Goal: Task Accomplishment & Management: Use online tool/utility

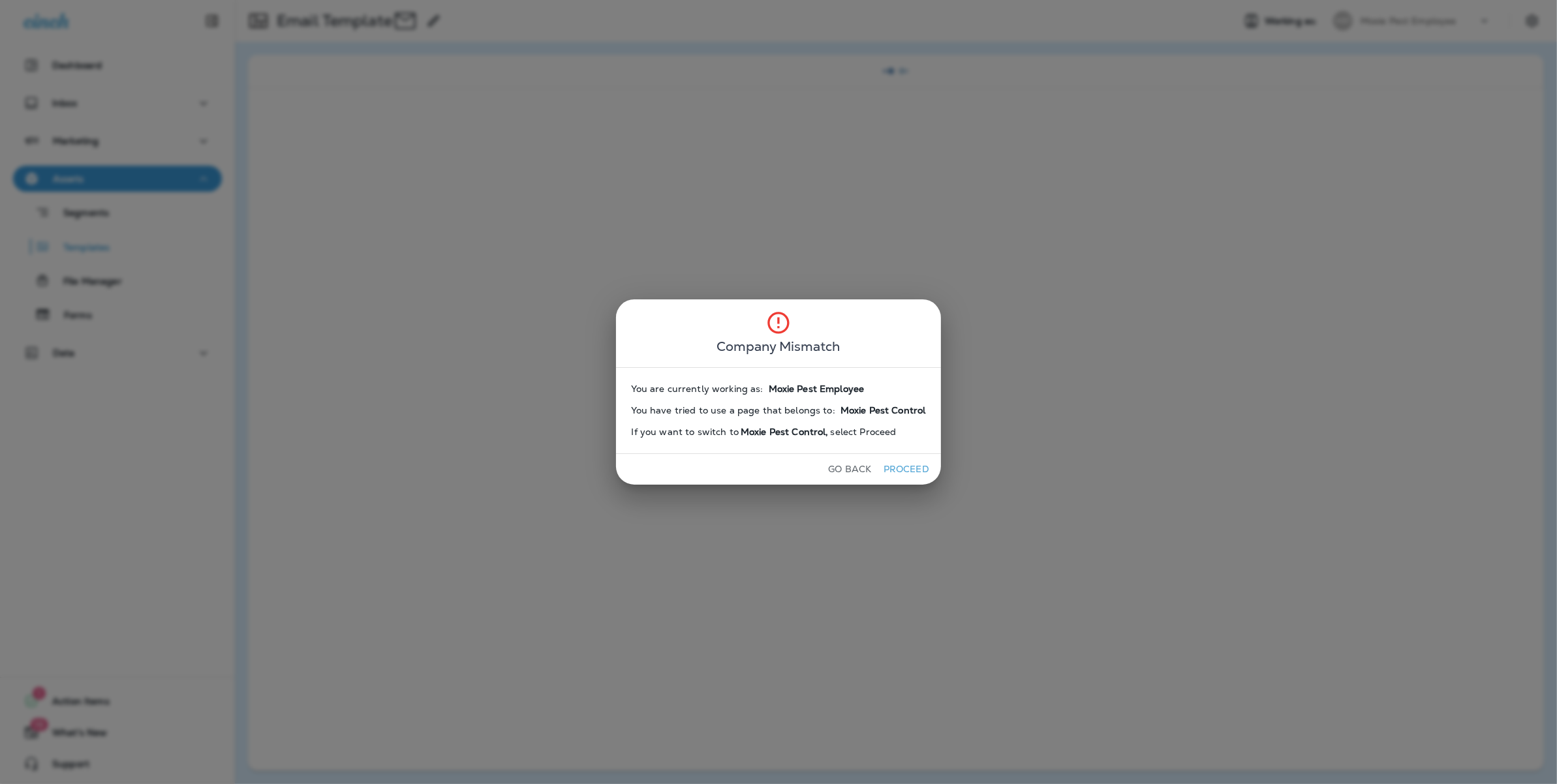
click at [874, 437] on span "select Proceed" at bounding box center [864, 432] width 66 height 11
click at [919, 476] on button "Proceed" at bounding box center [906, 469] width 49 height 20
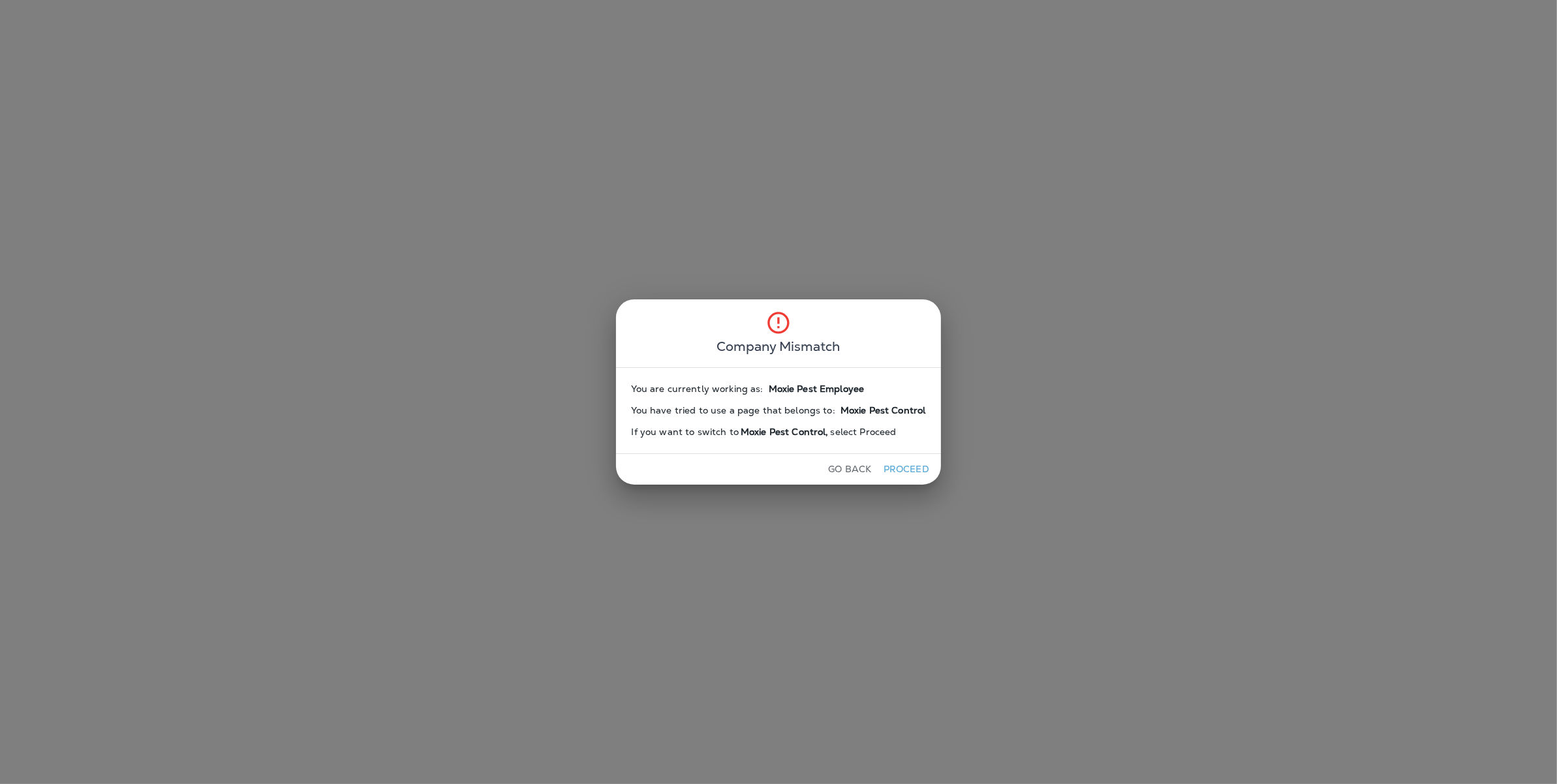
click at [889, 467] on button "Proceed" at bounding box center [906, 469] width 49 height 20
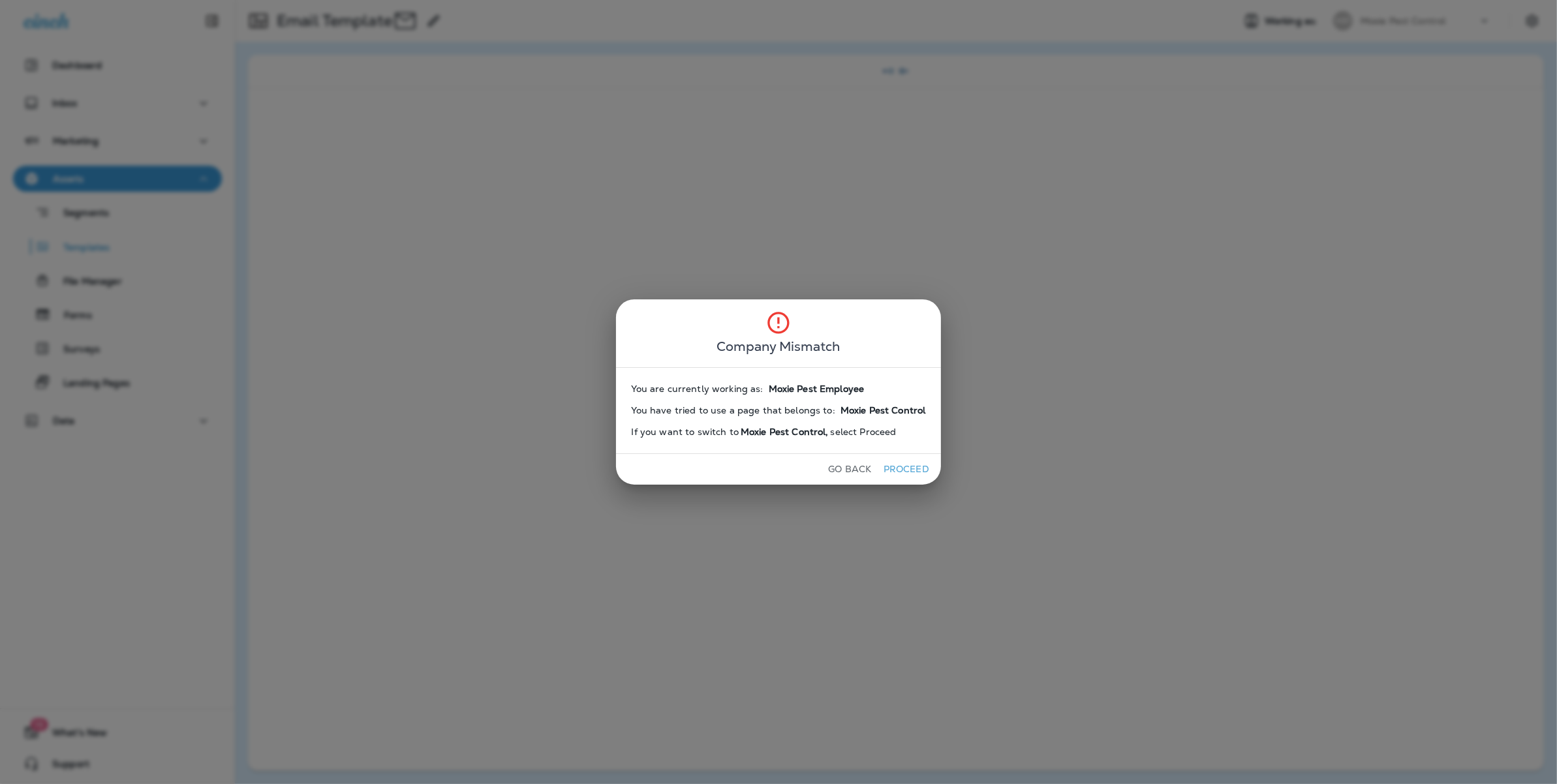
click at [889, 467] on button "Proceed" at bounding box center [906, 469] width 49 height 20
click at [849, 462] on button "Go Back" at bounding box center [849, 469] width 53 height 20
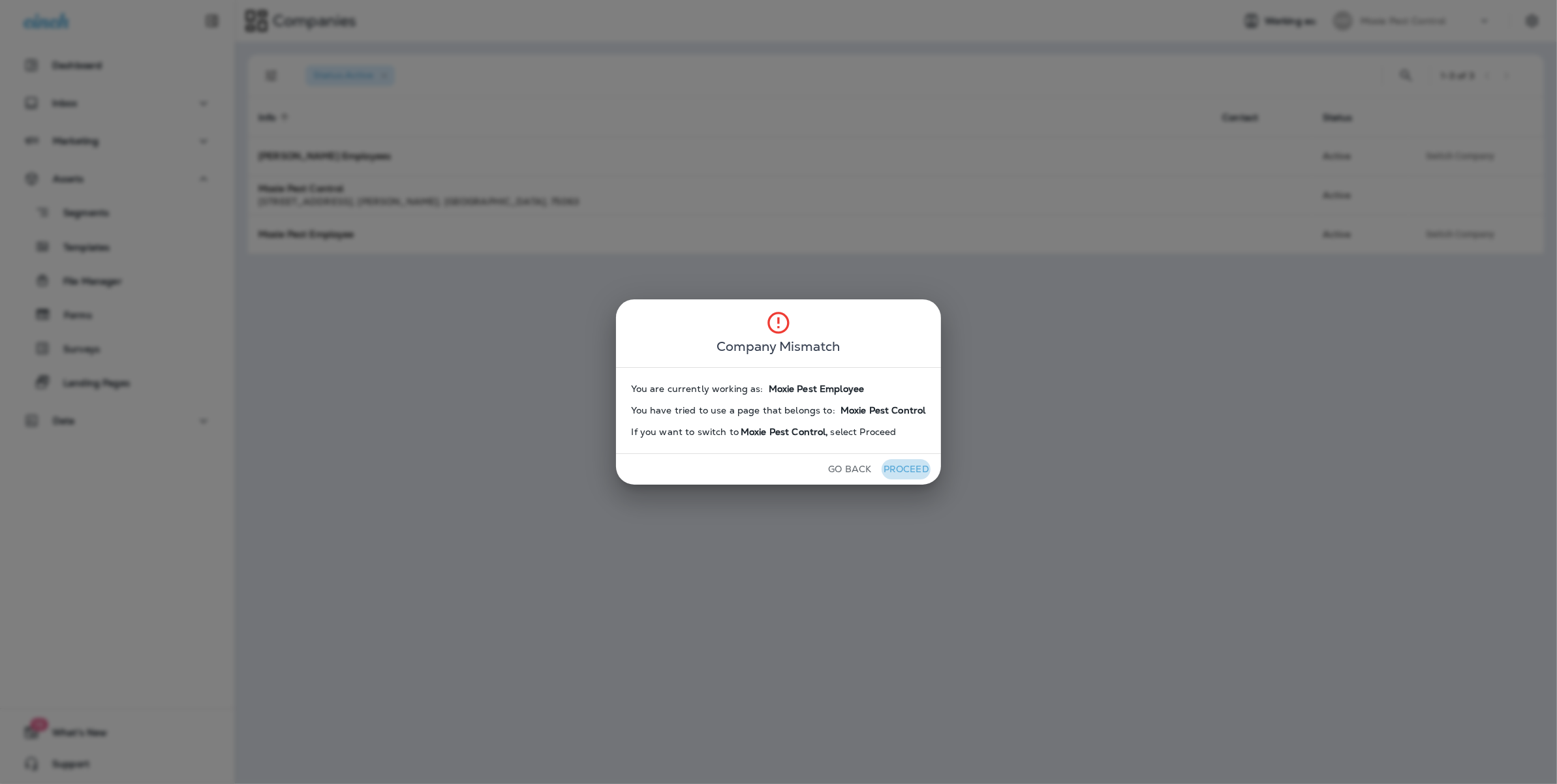
click at [882, 471] on button "Proceed" at bounding box center [906, 469] width 49 height 20
click at [1113, 29] on div "Company Mismatch You are currently working as: Moxie Pest Employee You have tri…" at bounding box center [778, 392] width 1557 height 784
click at [849, 475] on button "Go Back" at bounding box center [849, 469] width 53 height 20
click at [912, 470] on button "Proceed" at bounding box center [906, 469] width 49 height 20
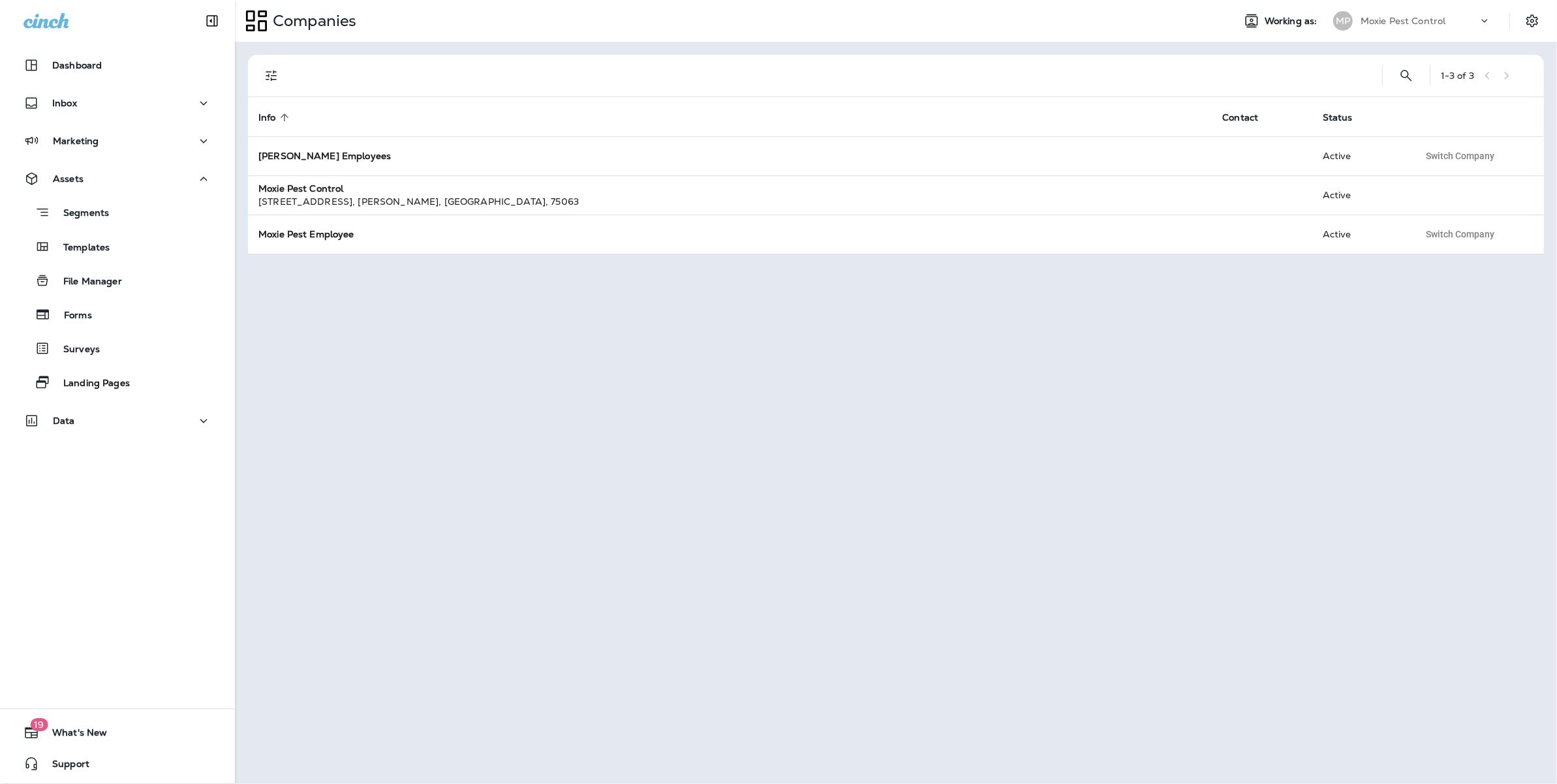
click at [899, 470] on button "Proceed" at bounding box center [873, 468] width 49 height 20
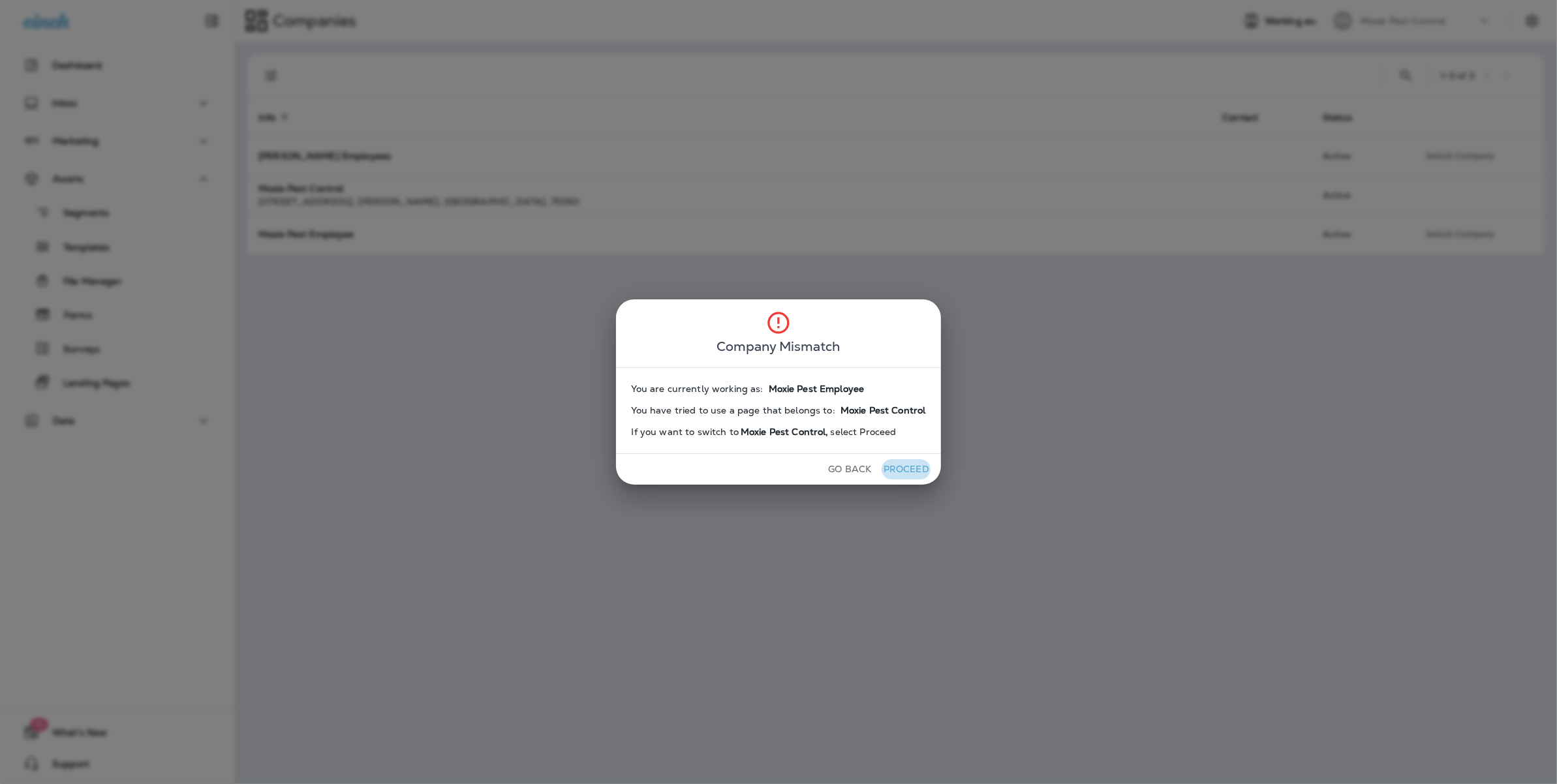
click at [912, 470] on button "Proceed" at bounding box center [906, 469] width 49 height 20
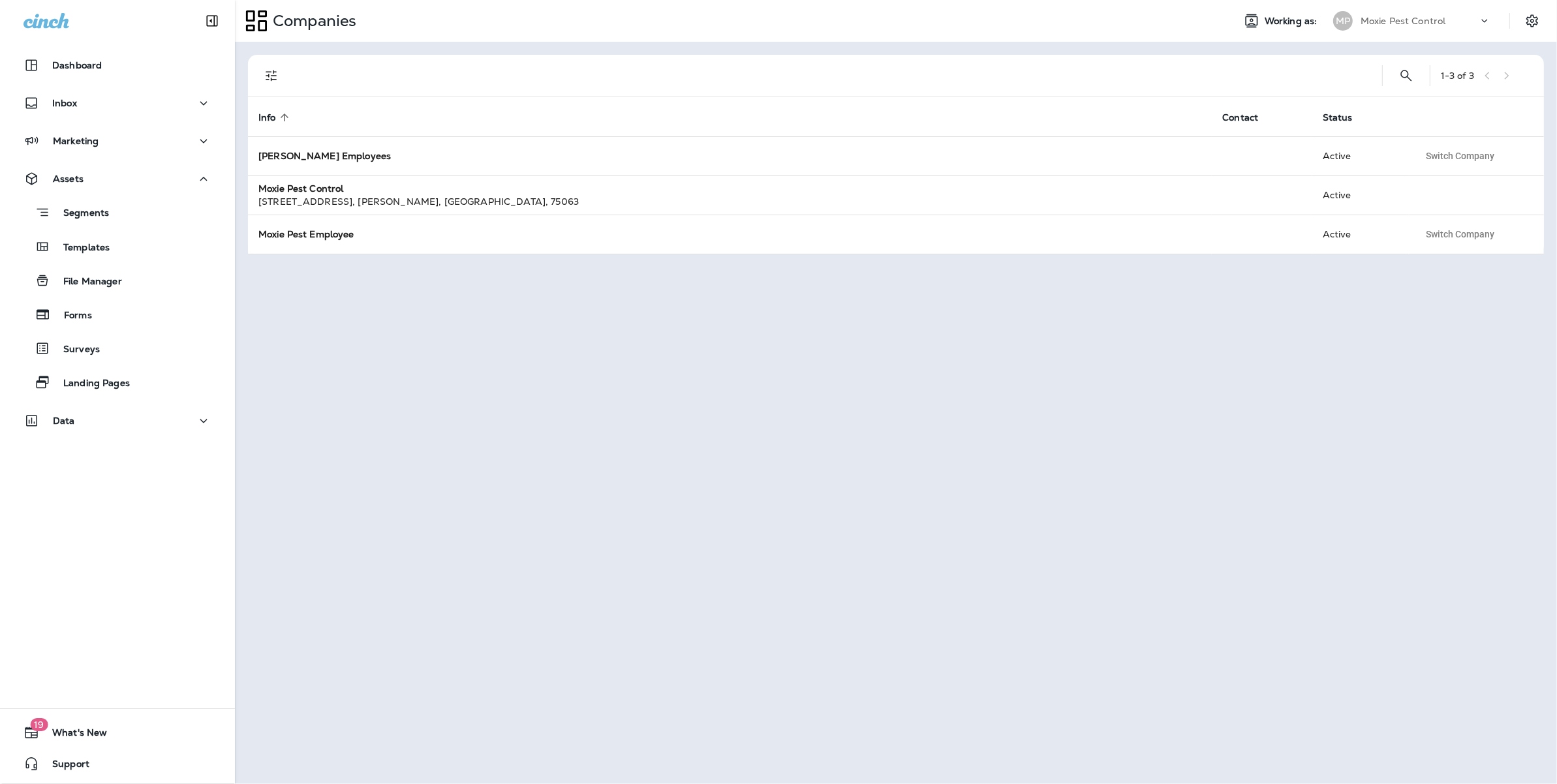
click at [912, 470] on div "Company Mismatch You are currently working as: You have tried to use a page tha…" at bounding box center [778, 392] width 1557 height 784
click at [899, 470] on button "Proceed" at bounding box center [873, 468] width 49 height 20
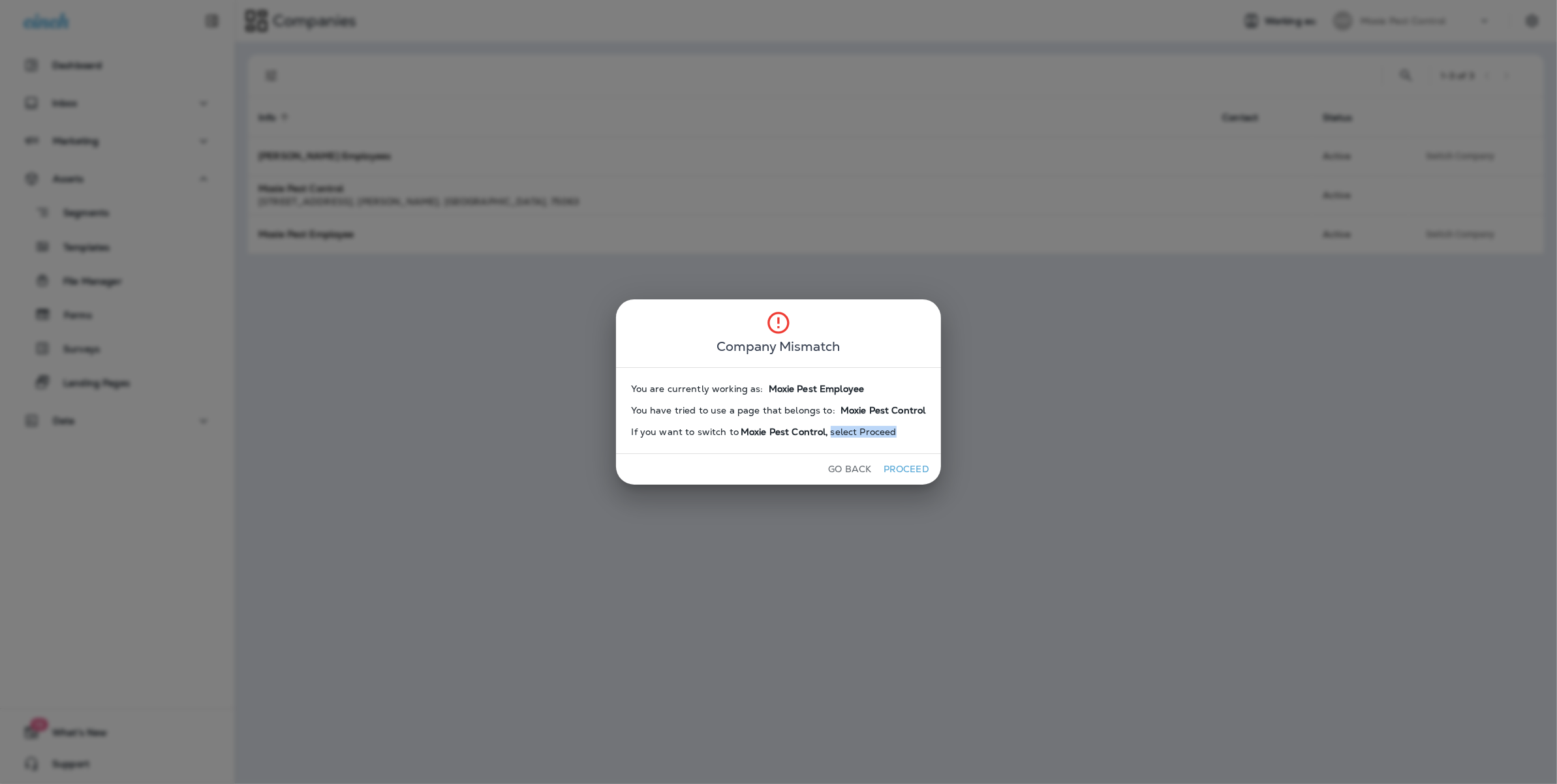
click at [912, 470] on button "Proceed" at bounding box center [906, 469] width 49 height 20
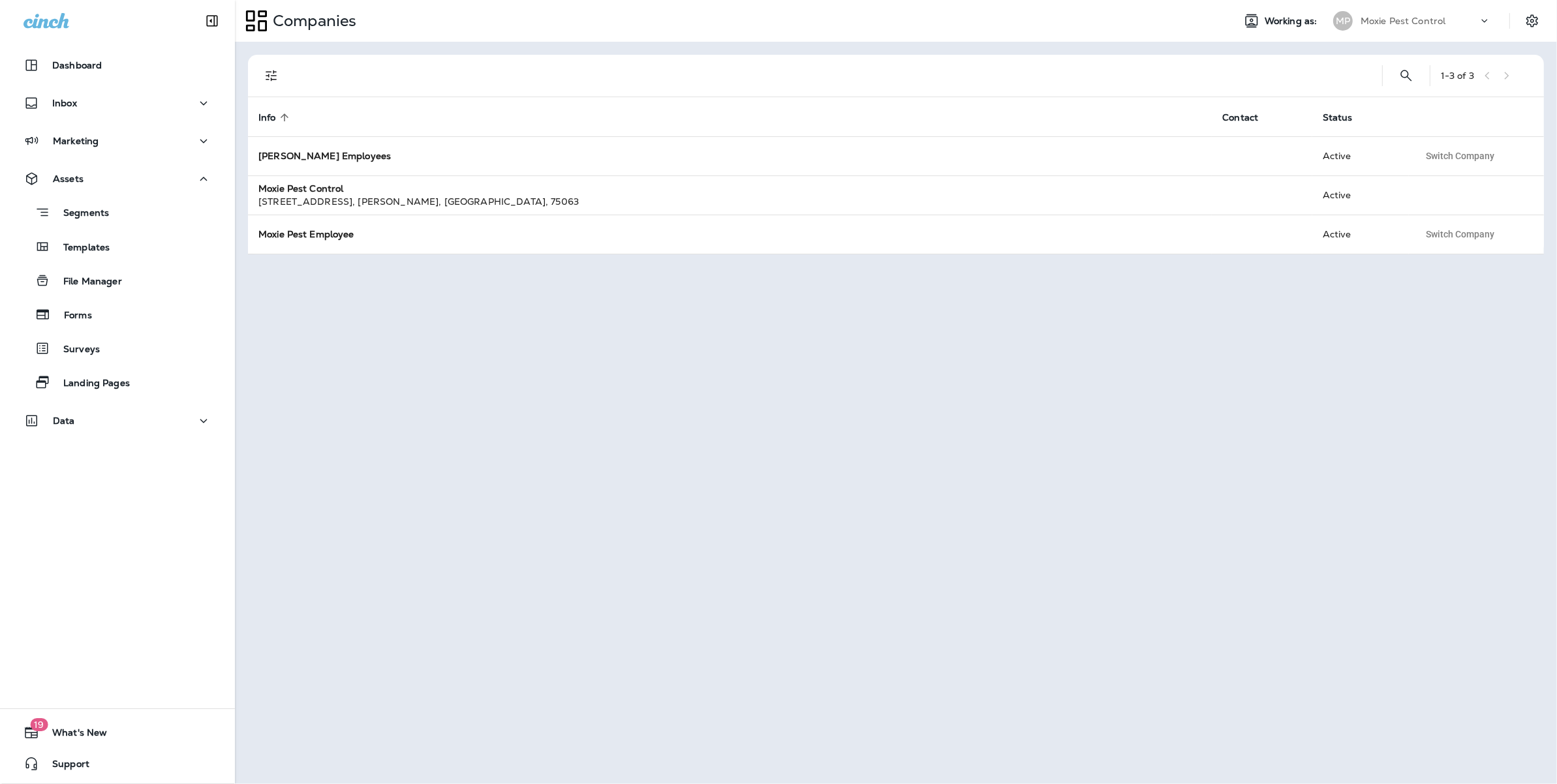
click at [912, 470] on div "Company Mismatch You are currently working as: You have tried to use a page tha…" at bounding box center [778, 392] width 1557 height 784
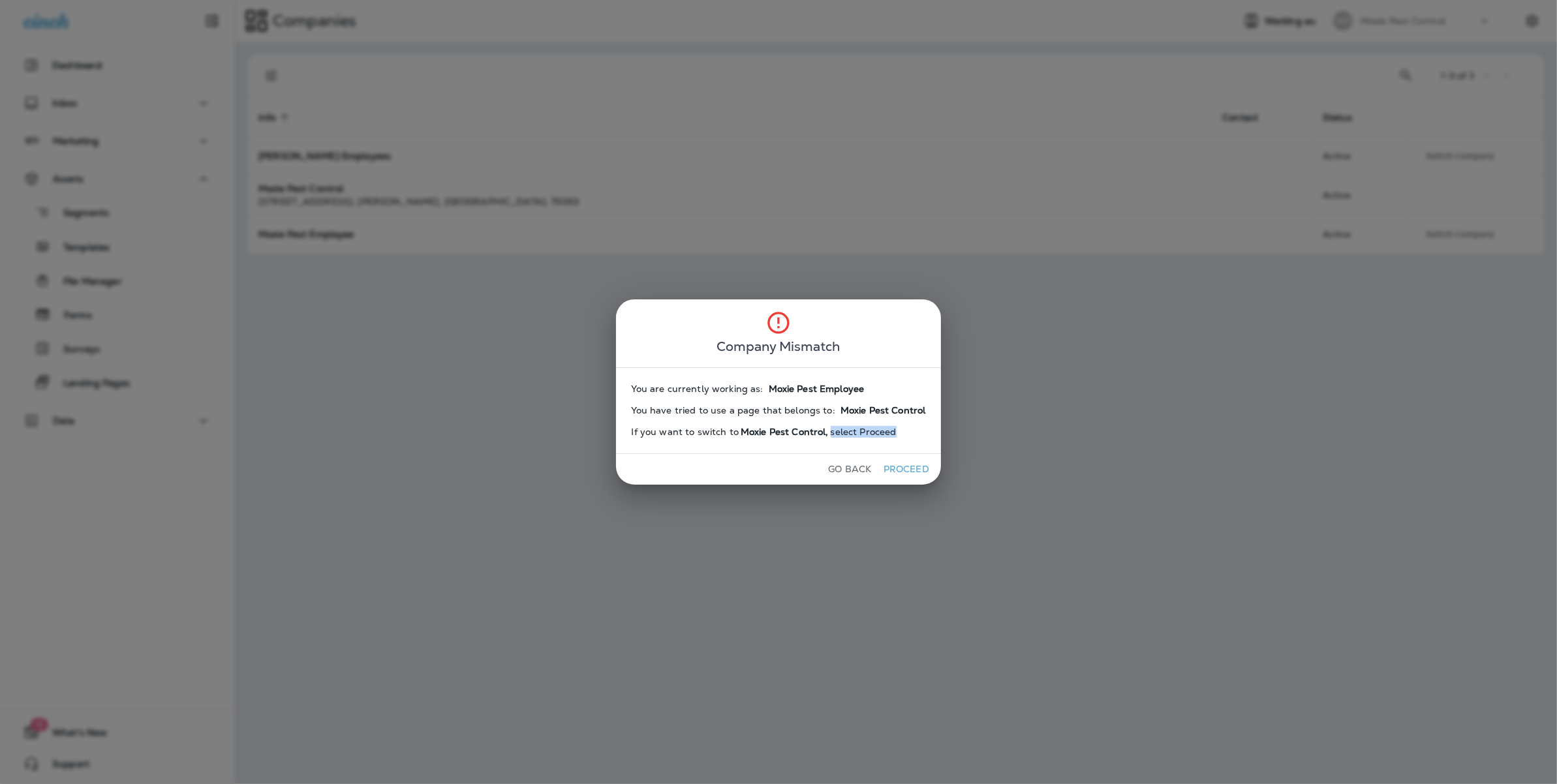
click at [912, 470] on button "Proceed" at bounding box center [906, 469] width 49 height 20
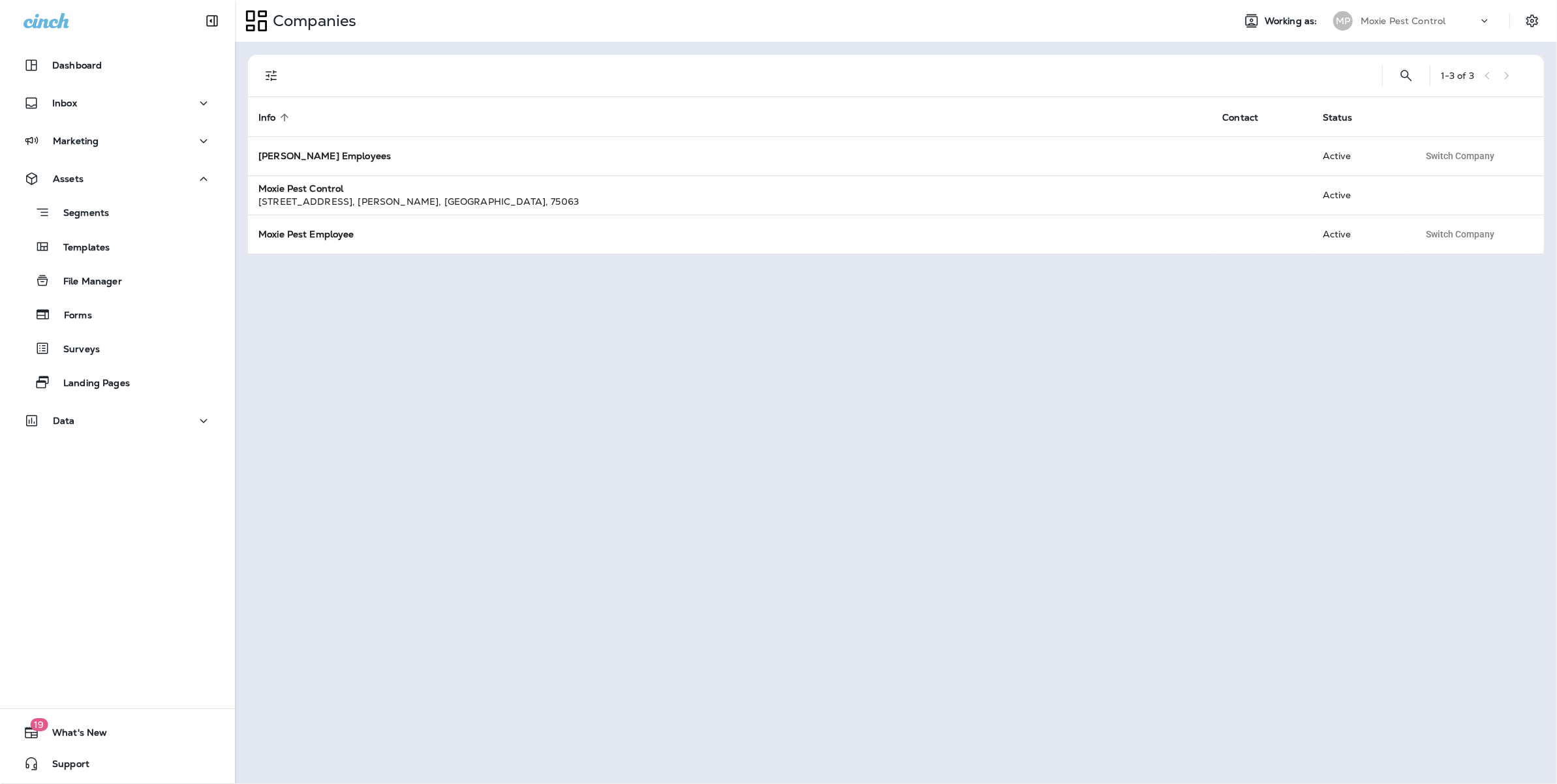
click at [912, 470] on div "Company Mismatch You are currently working as: You have tried to use a page tha…" at bounding box center [778, 392] width 1557 height 784
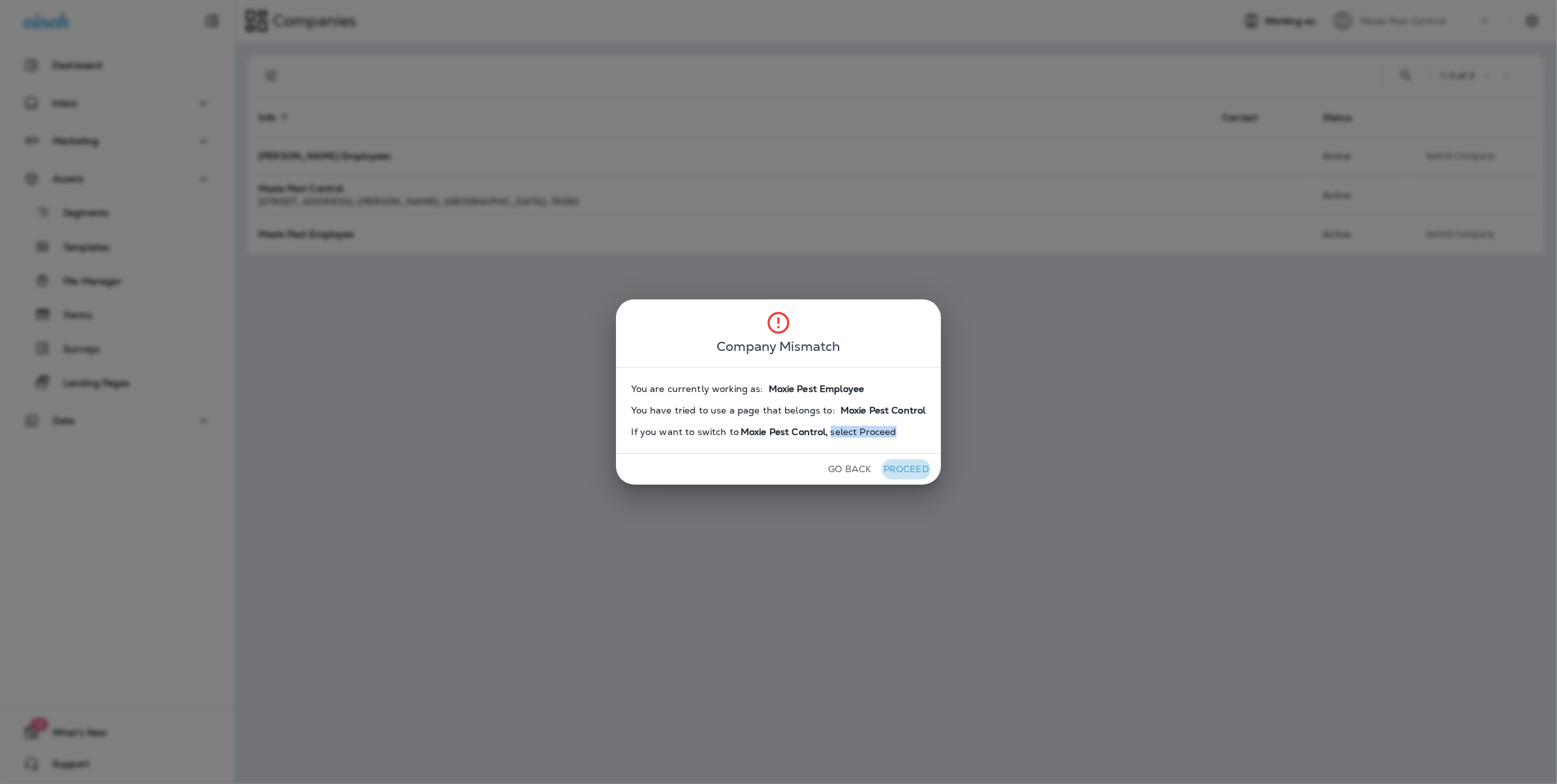
click at [912, 470] on button "Proceed" at bounding box center [906, 469] width 49 height 20
click at [703, 275] on div "Company Mismatch You are currently working as: Moxie Pest Employee You have tri…" at bounding box center [778, 392] width 1557 height 784
click at [864, 469] on button "Go Back" at bounding box center [849, 469] width 53 height 20
click at [909, 205] on div "Company Mismatch You are currently working as: Moxie Pest Employee You have tri…" at bounding box center [778, 392] width 1557 height 784
click at [858, 470] on button "Go Back" at bounding box center [849, 469] width 53 height 20
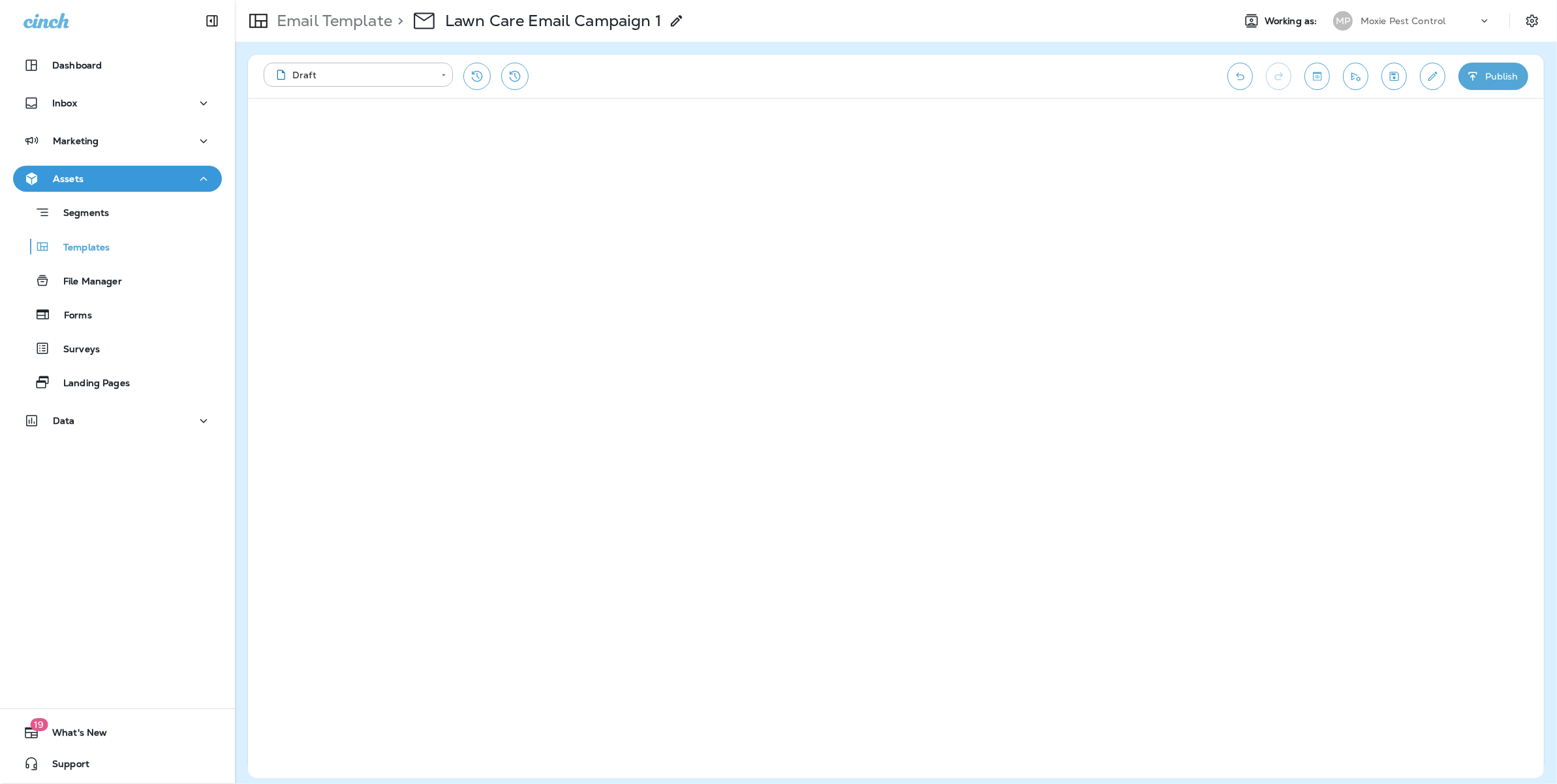
click at [1424, 12] on div "Moxie Pest Control" at bounding box center [1419, 21] width 118 height 20
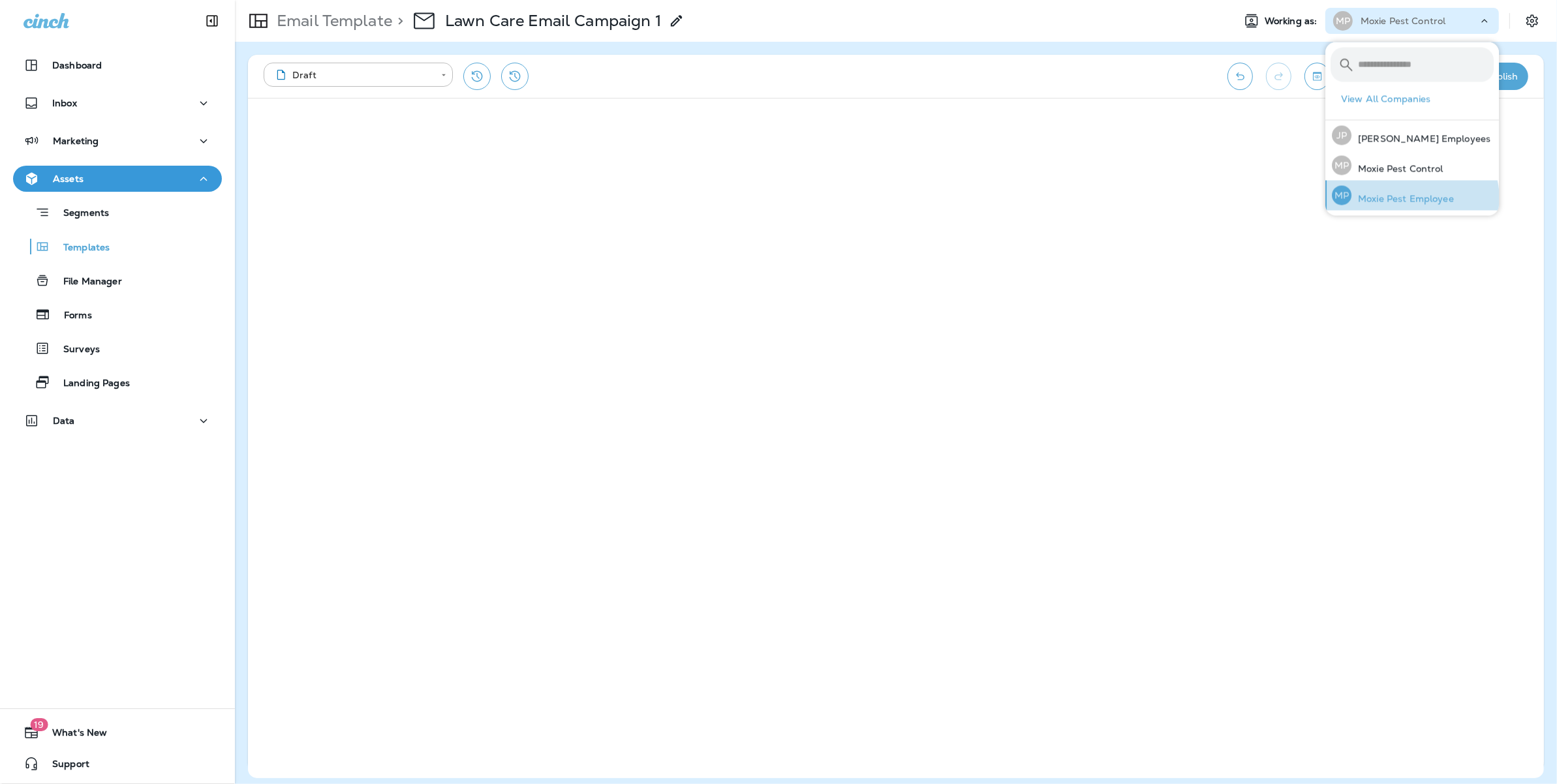
click at [1411, 200] on p "Moxie Pest Employee" at bounding box center [1402, 199] width 103 height 11
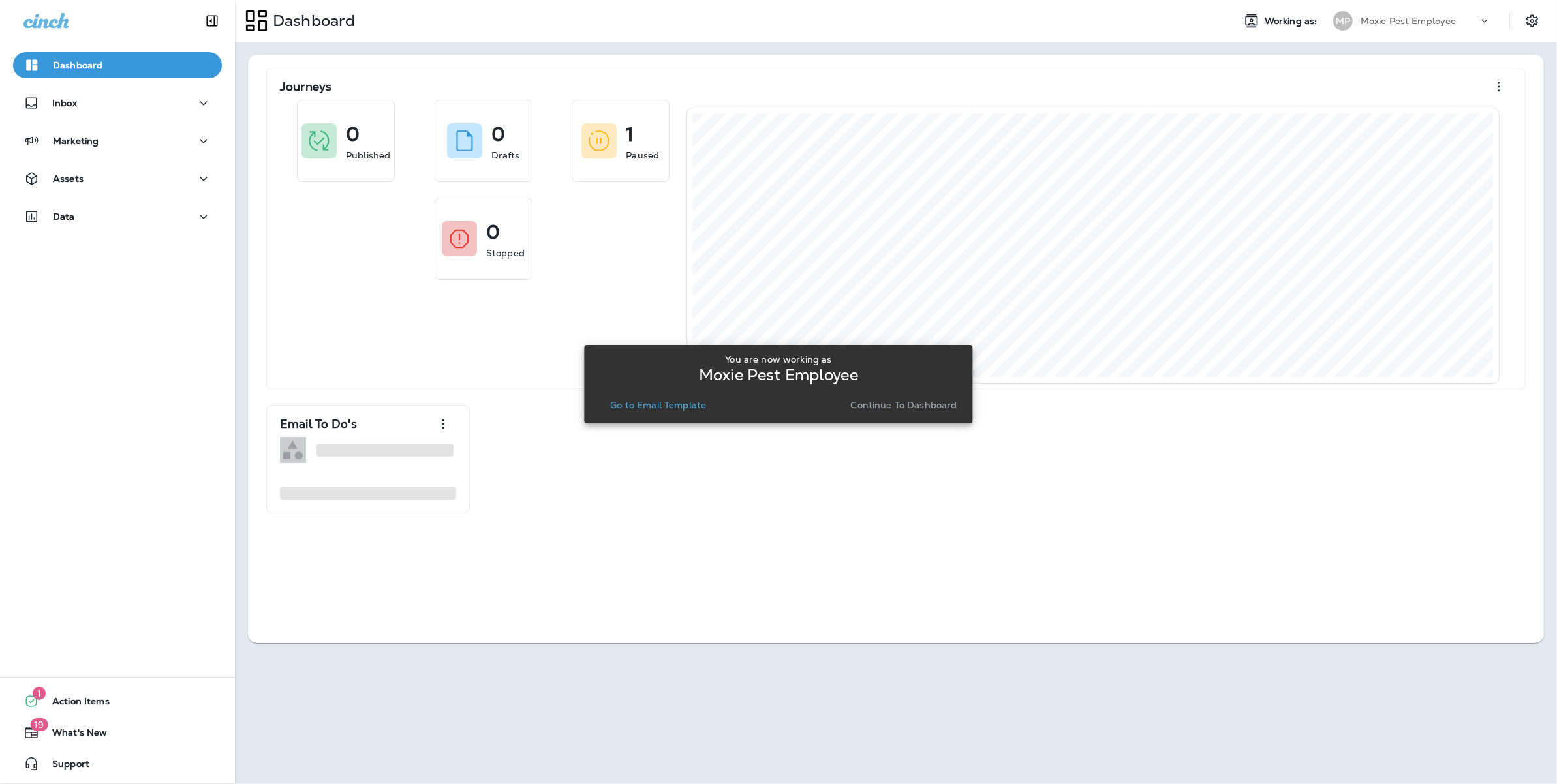
click at [674, 396] on div "Go to Email Template" at bounding box center [658, 405] width 128 height 18
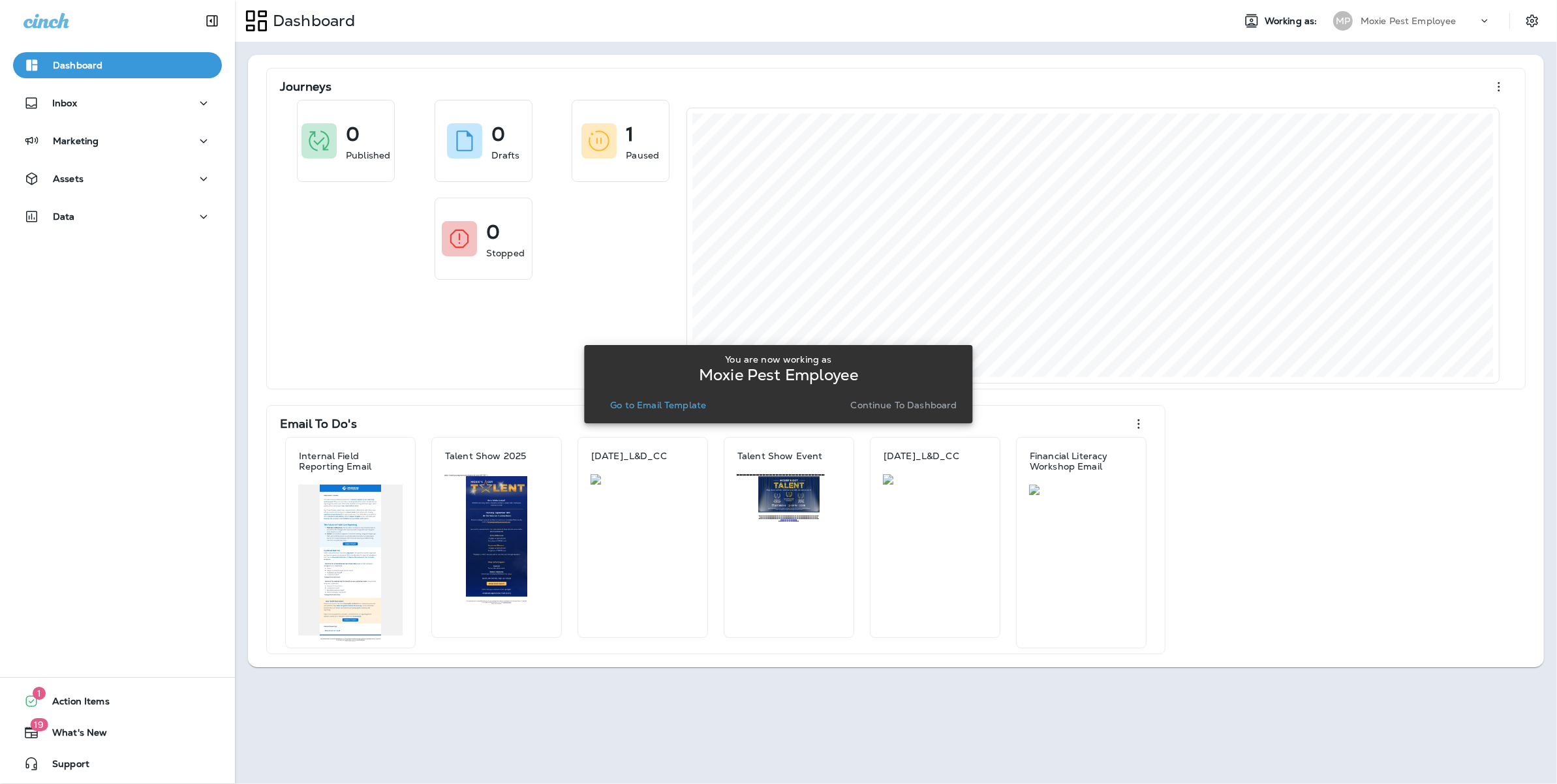
click at [674, 404] on p "Go to Email Template" at bounding box center [658, 405] width 96 height 11
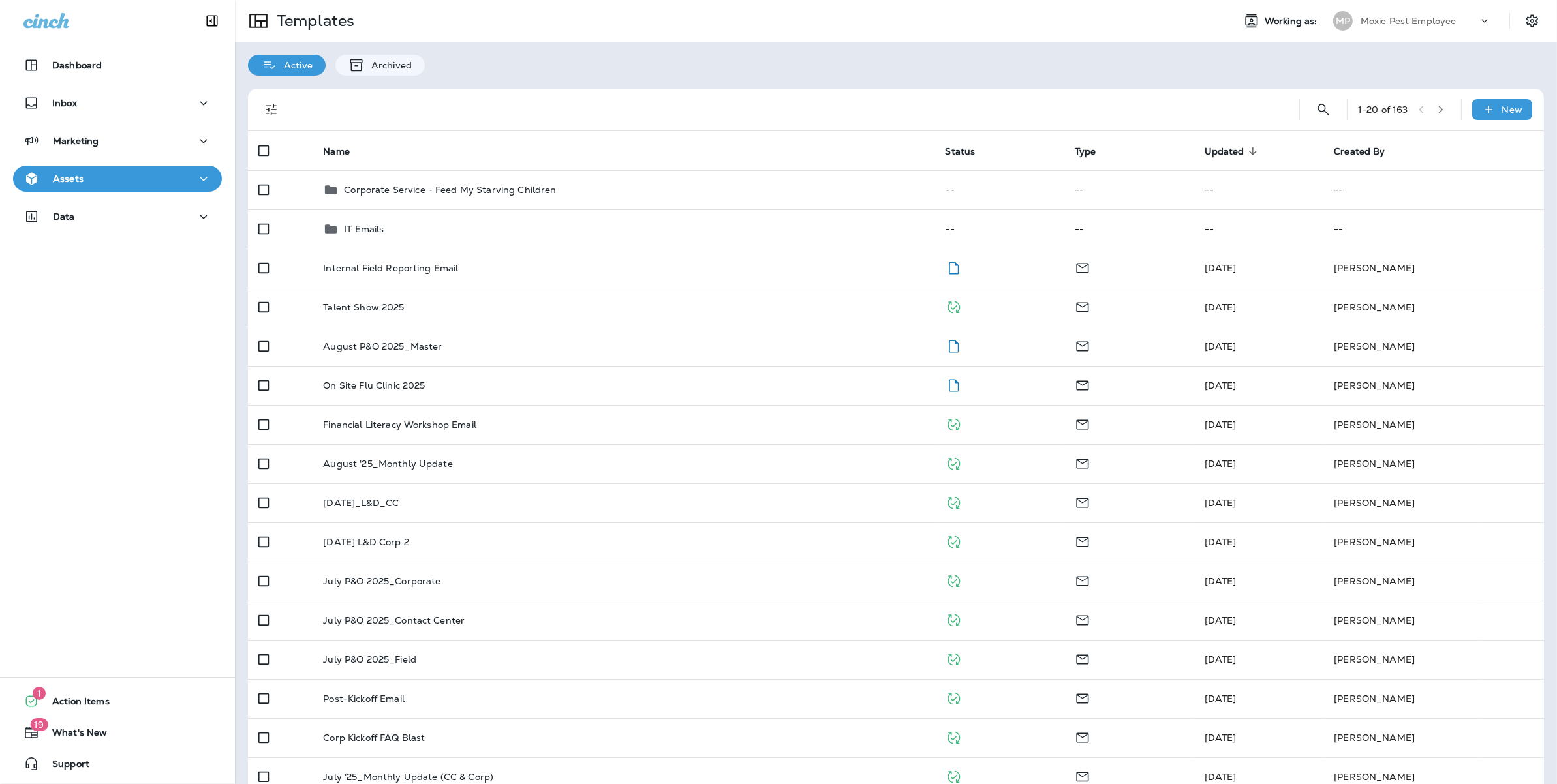
click at [794, 77] on div "1 - 20 of 163 New Name Status Type Updated sorted descending Created By Corpora…" at bounding box center [896, 560] width 1322 height 969
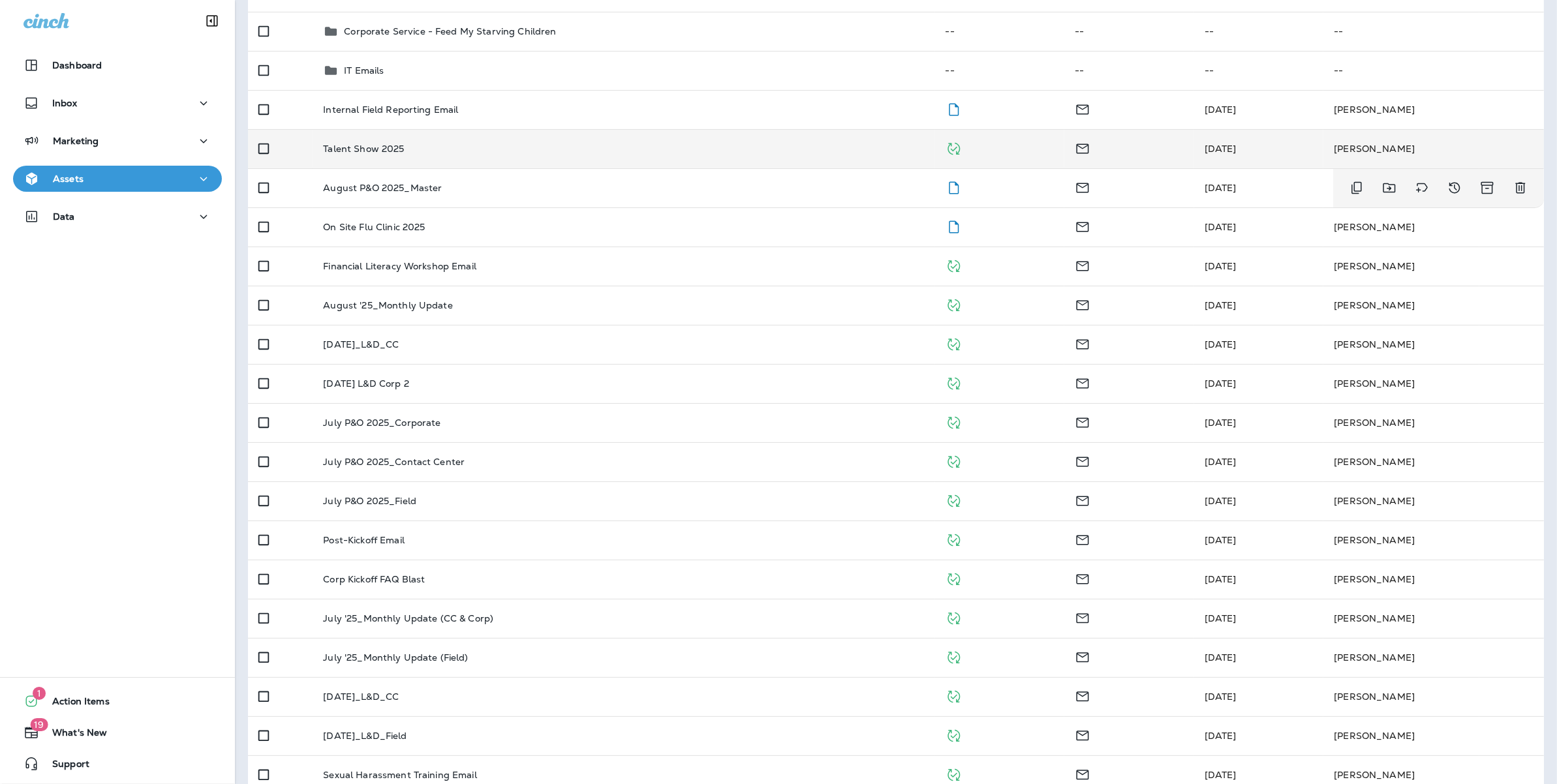
scroll to position [155, 0]
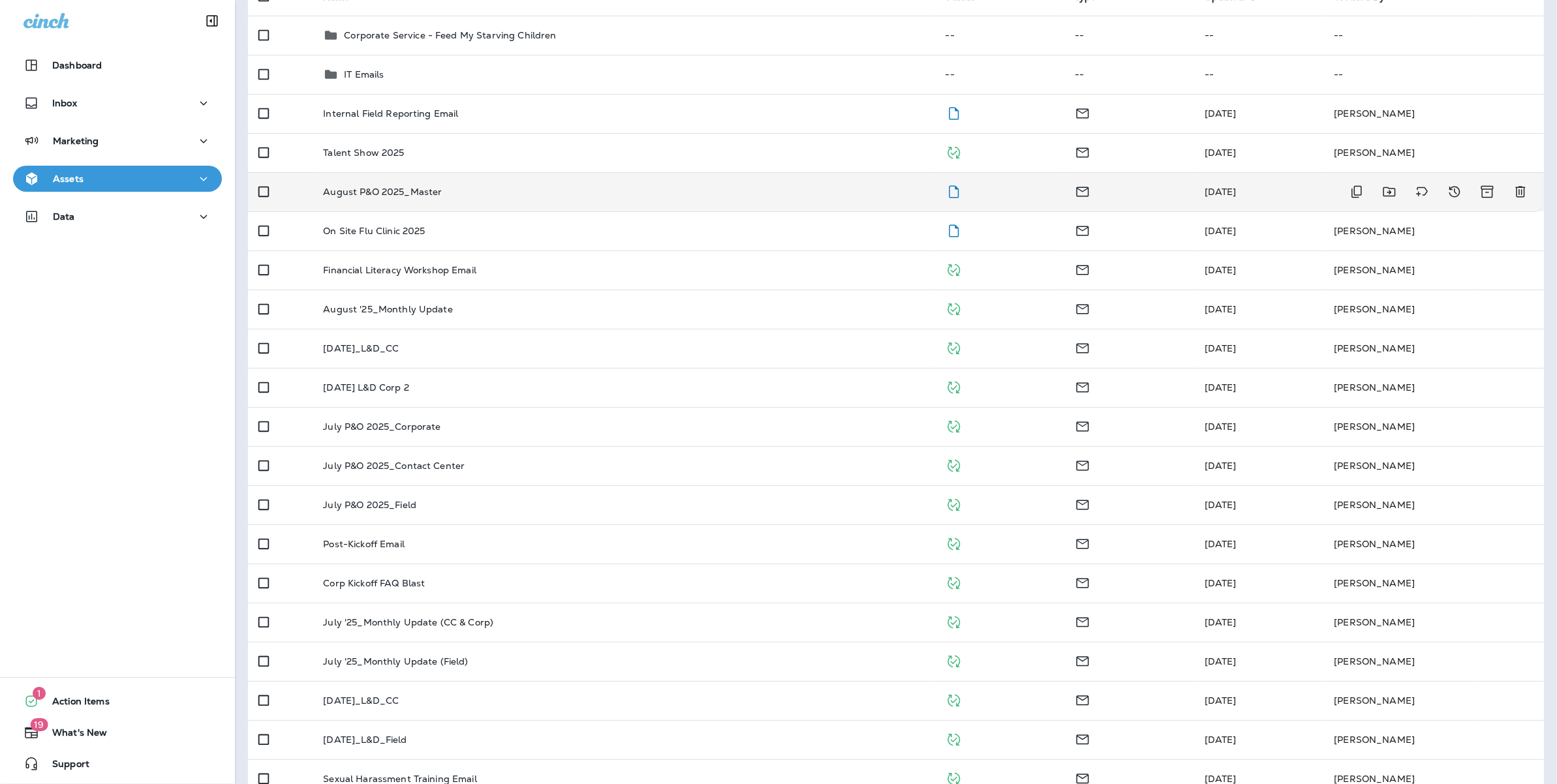
click at [403, 185] on td "August P&O 2025_Master" at bounding box center [624, 192] width 622 height 39
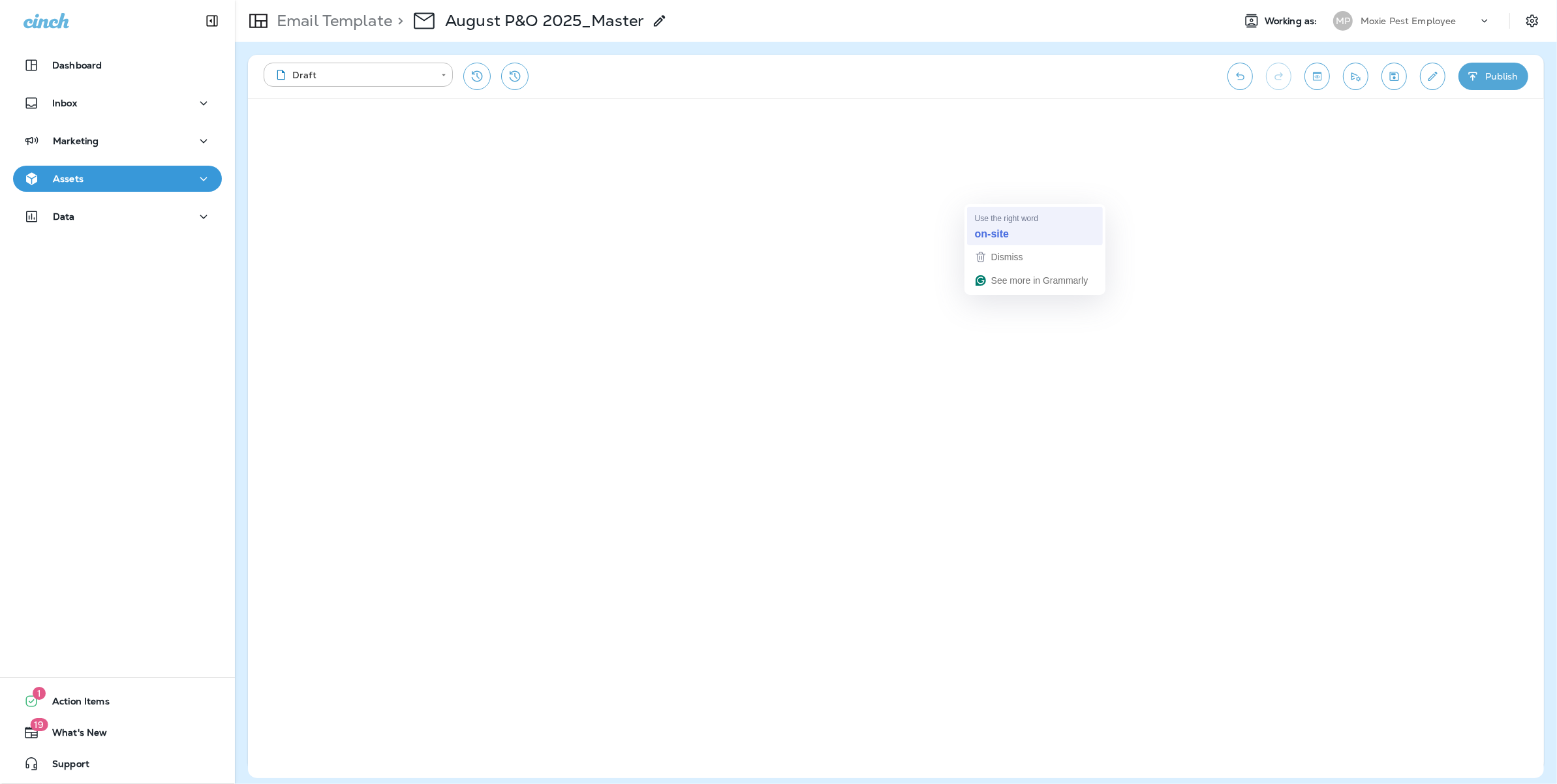
click at [1019, 233] on div "on-site" at bounding box center [1035, 235] width 125 height 21
click at [1012, 83] on div "**********" at bounding box center [738, 76] width 951 height 28
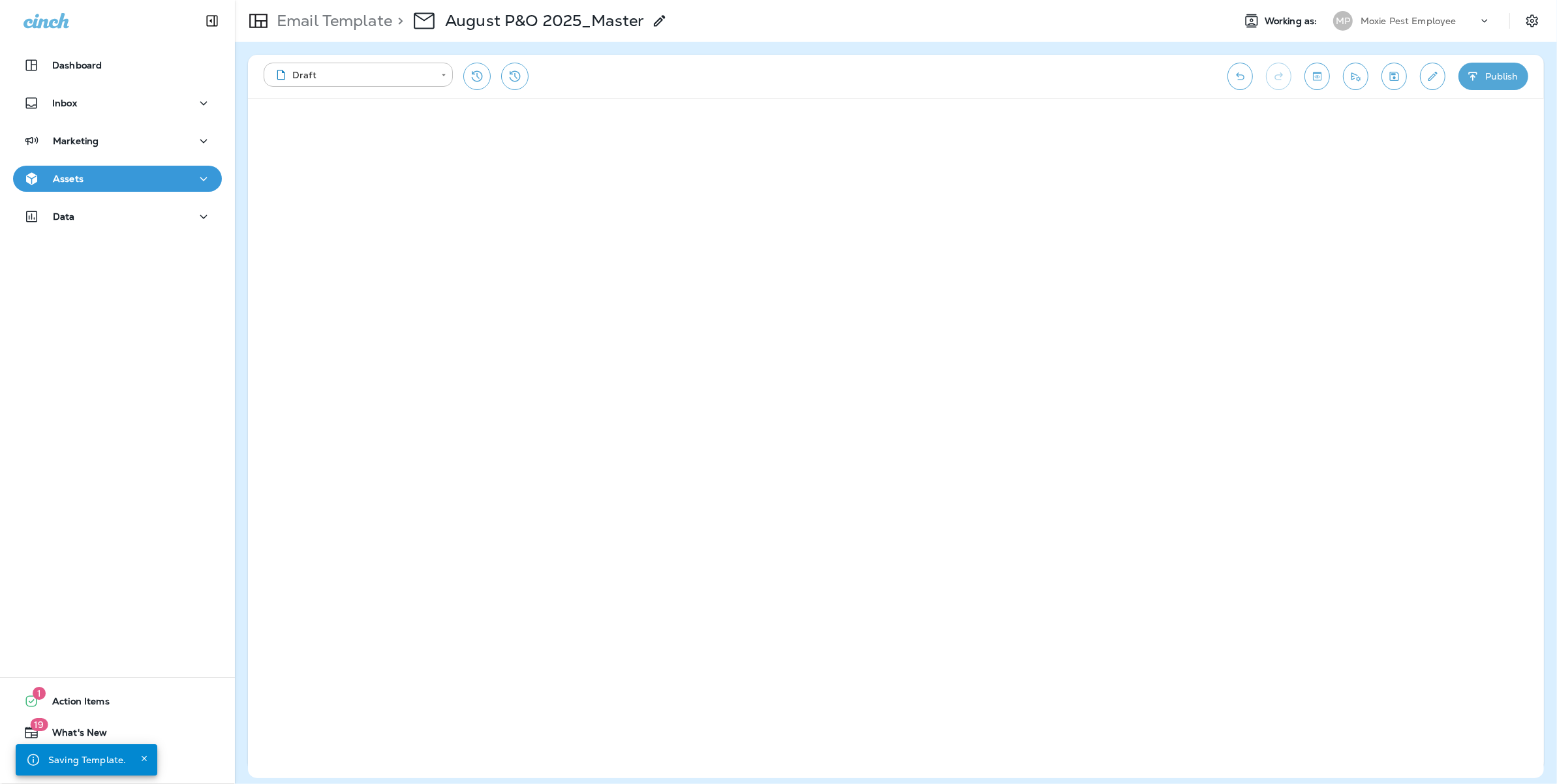
click at [849, 10] on div "Email Template > August P&O 2025_Master" at bounding box center [729, 20] width 988 height 37
click at [1077, 25] on div "Email Template > August P&O 2025_Master" at bounding box center [729, 20] width 988 height 37
click at [1140, 29] on div "Email Template > August P&O 2025_Master" at bounding box center [729, 20] width 988 height 37
click at [118, 164] on div "Dashboard Inbox Marketing Assets Data" at bounding box center [117, 143] width 235 height 209
click at [106, 99] on div "Inbox" at bounding box center [117, 104] width 188 height 17
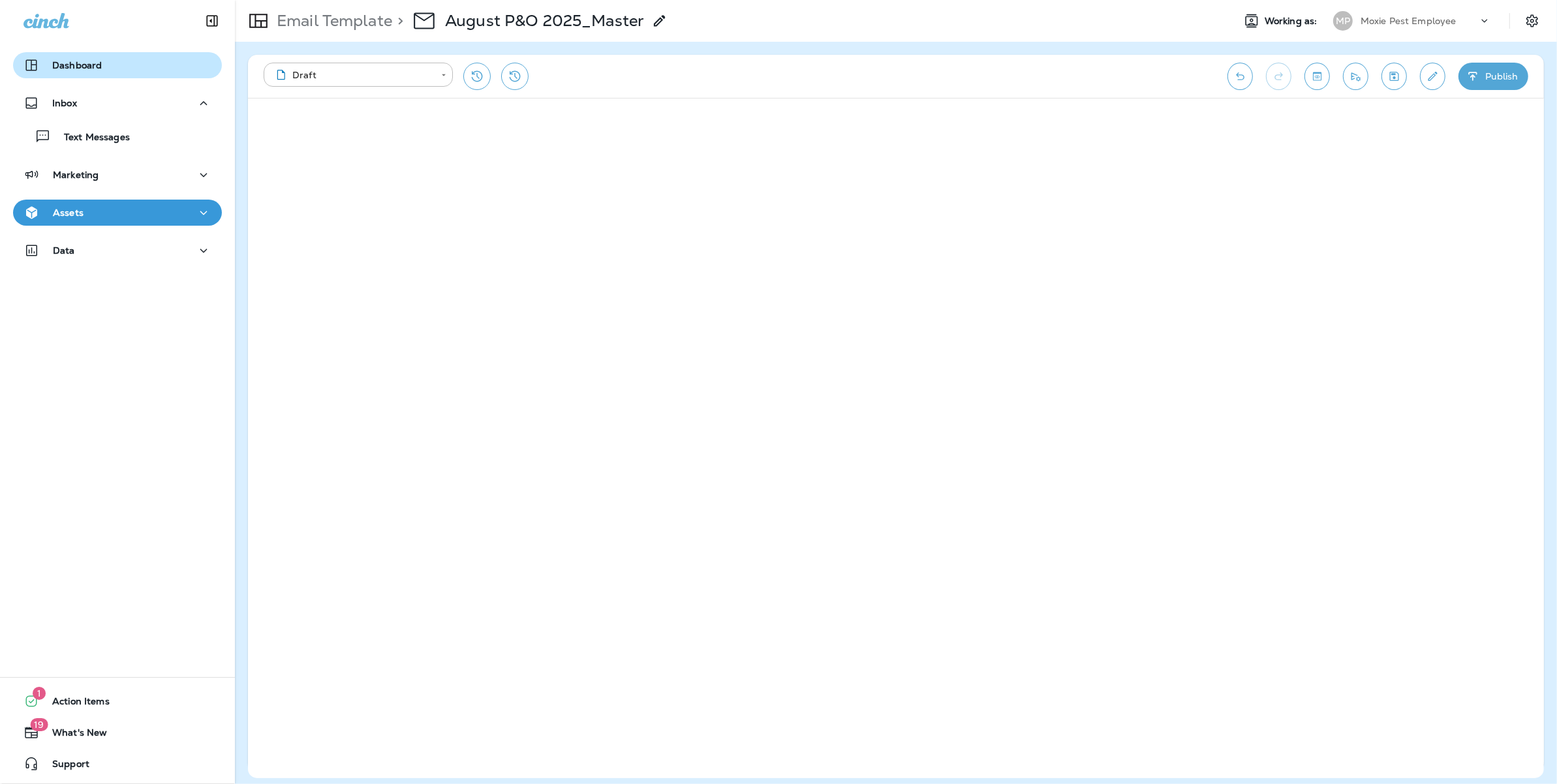
click at [106, 66] on div "Dashboard" at bounding box center [117, 65] width 188 height 16
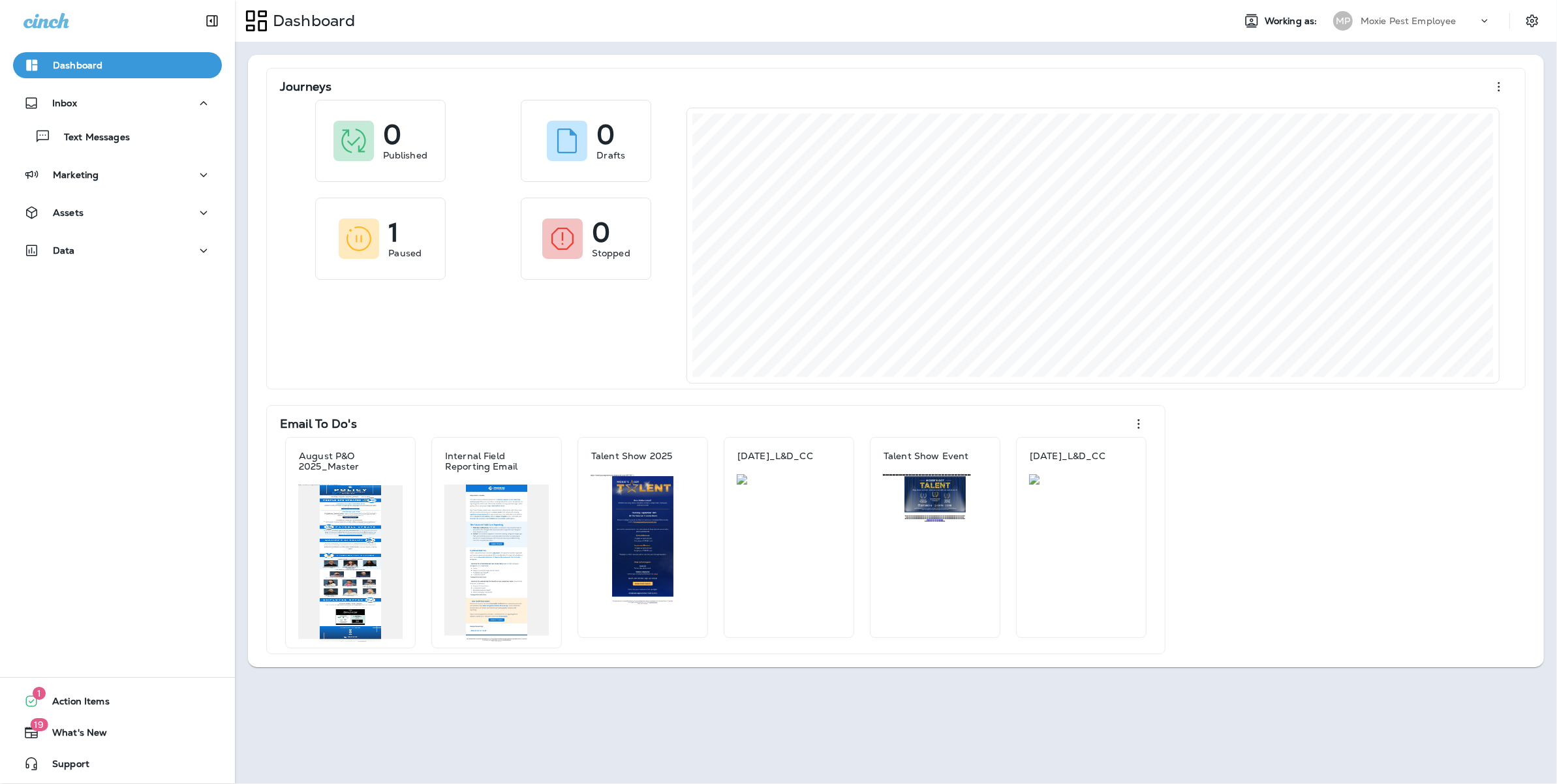
click at [1049, 20] on div "Dashboard" at bounding box center [729, 20] width 988 height 32
click at [735, 20] on div "Dashboard" at bounding box center [729, 20] width 988 height 32
click at [819, 23] on div "Dashboard" at bounding box center [729, 20] width 988 height 32
click at [821, 48] on div "Journeys 0 Published 0 Drafts 1 Paused 0 Stopped Email To Do's August P&O 2025_…" at bounding box center [896, 361] width 1322 height 638
click at [1001, 74] on div "Journeys" at bounding box center [896, 86] width 1232 height 26
